Goal: Transaction & Acquisition: Purchase product/service

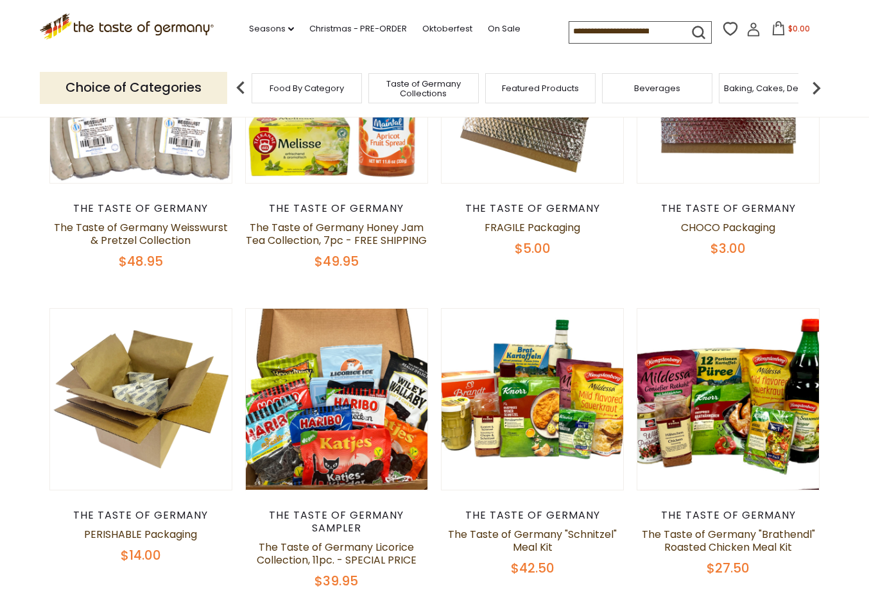
scroll to position [296, 0]
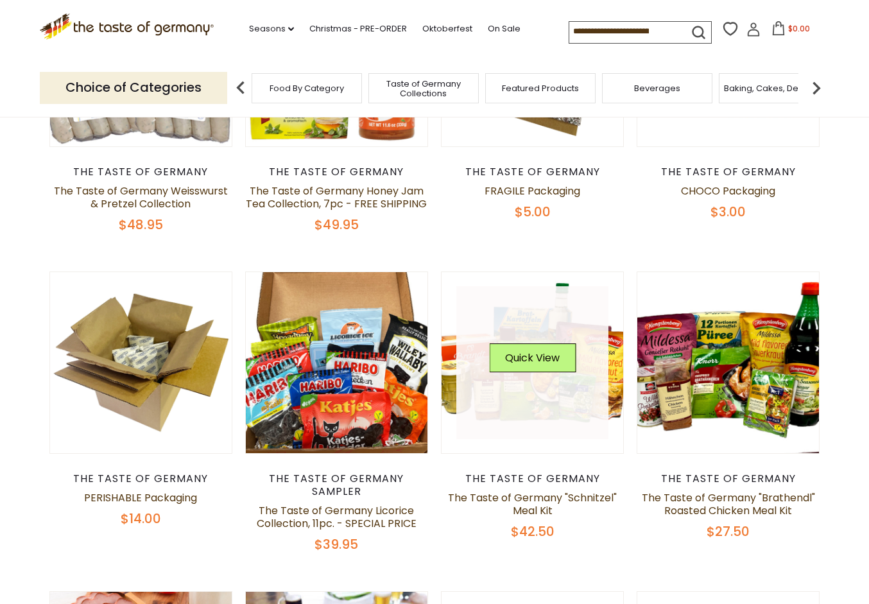
click at [534, 393] on link at bounding box center [532, 362] width 153 height 153
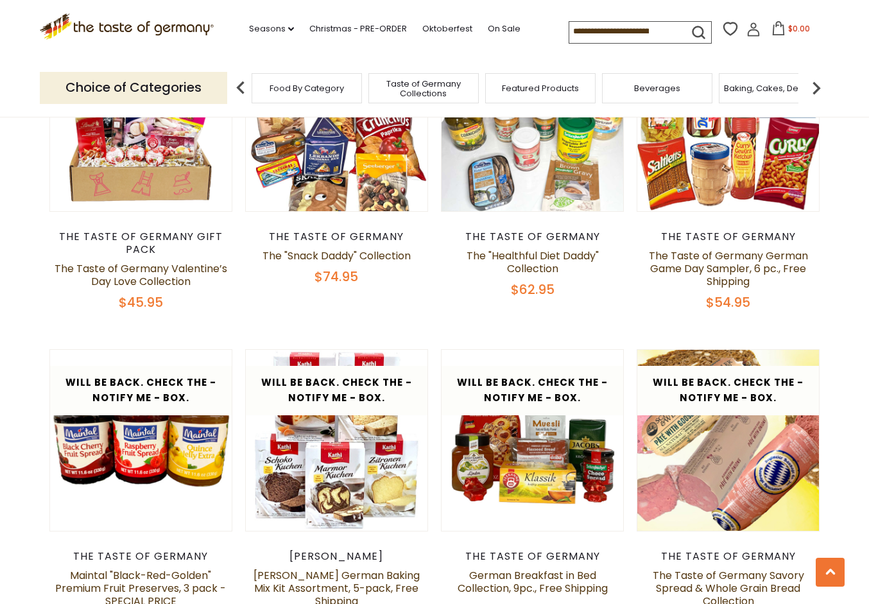
scroll to position [1507, 0]
